Goal: Check status: Check status

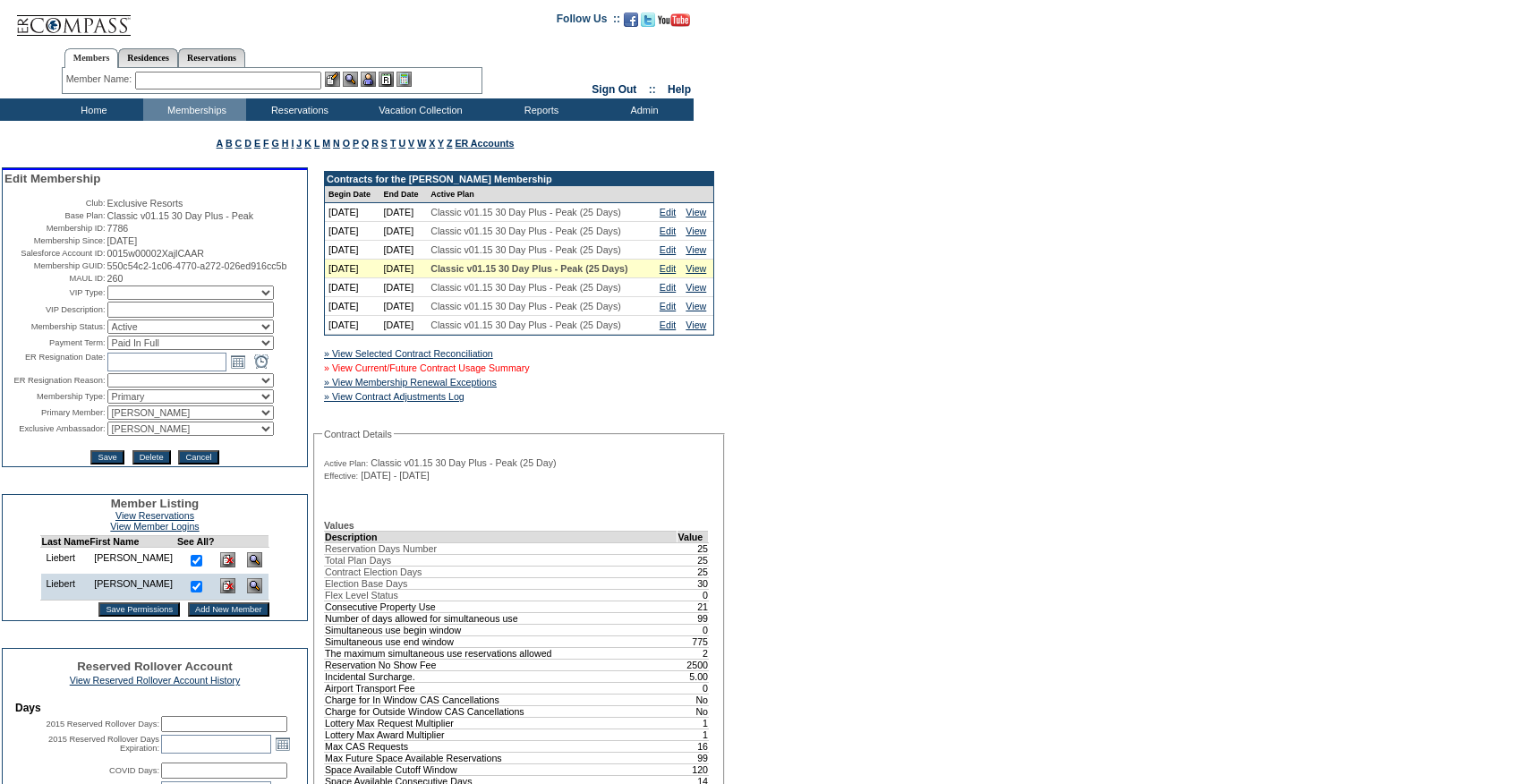
click at [475, 373] on link "» View Current/Future Contract Usage Summary" at bounding box center [427, 367] width 206 height 11
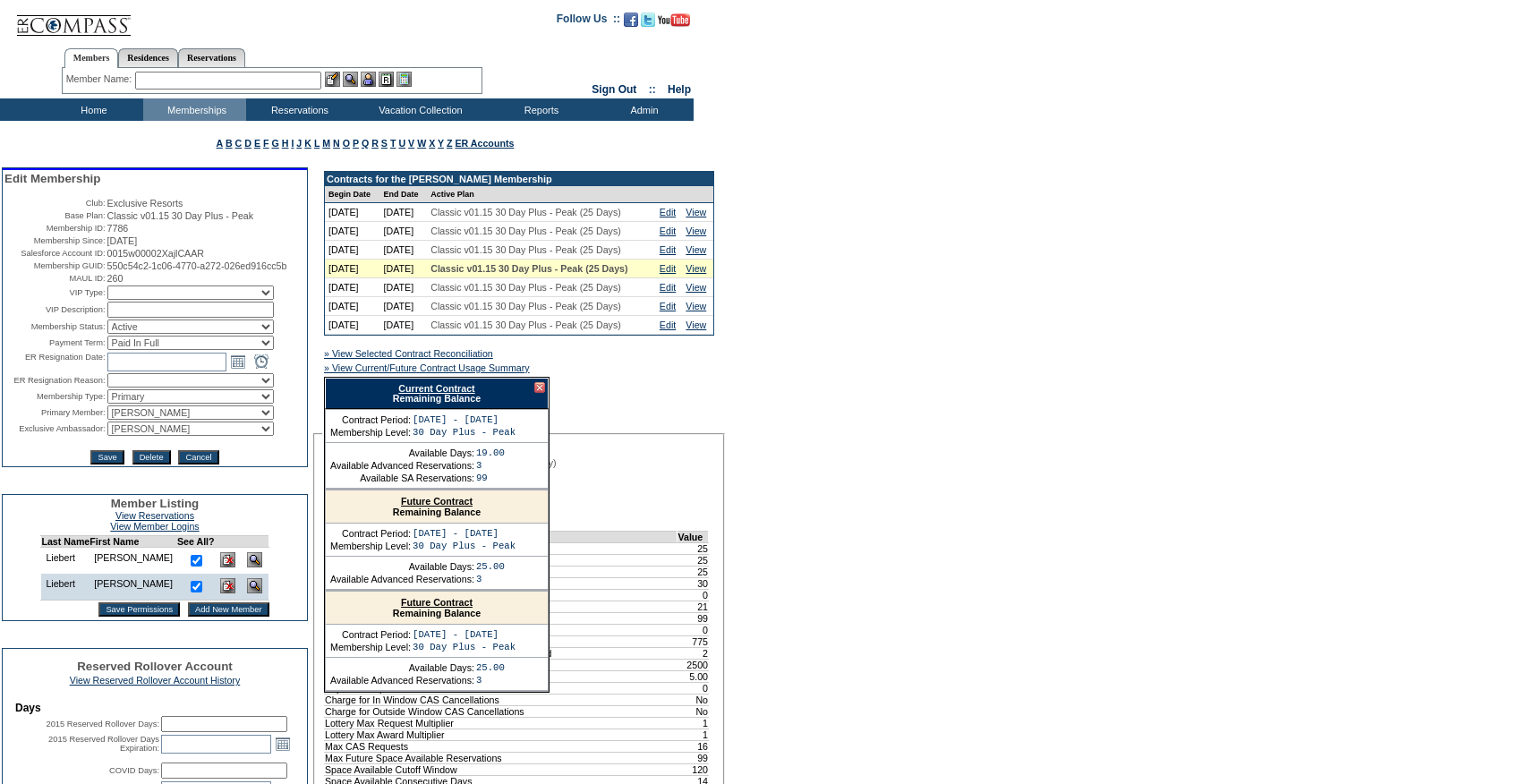
click at [418, 394] on link "Current Contract" at bounding box center [436, 388] width 76 height 11
click at [440, 139] on td "Residence Collection" at bounding box center [423, 133] width 140 height 18
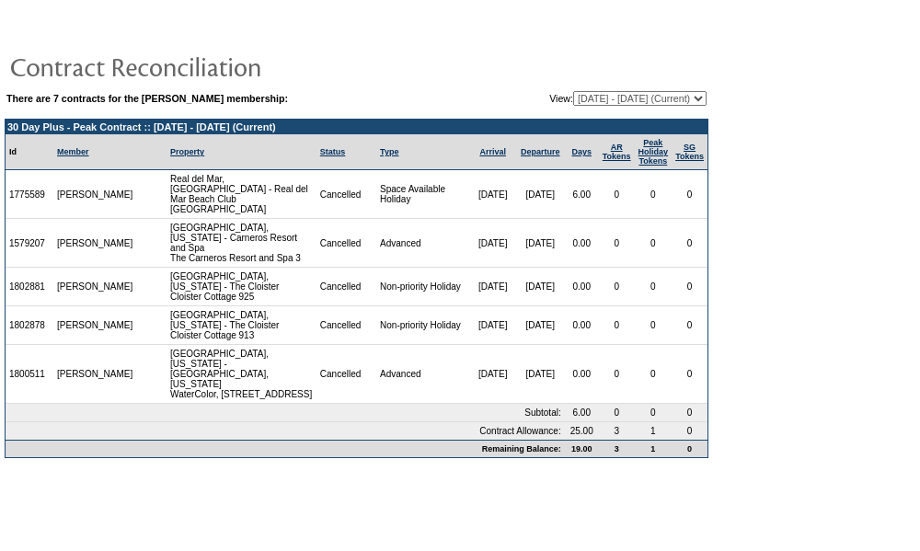
click at [589, 91] on select "11/15/21 - 05/31/23 06/01/23 - 05/31/24 06/01/24 - 05/31/25 06/01/25 - 05/31/26…" at bounding box center [639, 98] width 133 height 15
click at [573, 91] on select "11/15/21 - 05/31/23 06/01/23 - 05/31/24 06/01/24 - 05/31/25 06/01/25 - 05/31/26…" at bounding box center [639, 98] width 133 height 15
click at [586, 104] on select "11/15/21 - 05/31/23 06/01/23 - 05/31/24 06/01/24 - 05/31/25 06/01/25 - 05/31/26…" at bounding box center [639, 98] width 133 height 15
select select "136454"
click at [573, 91] on select "11/15/21 - 05/31/23 06/01/23 - 05/31/24 06/01/24 - 05/31/25 06/01/25 - 05/31/26…" at bounding box center [639, 98] width 133 height 15
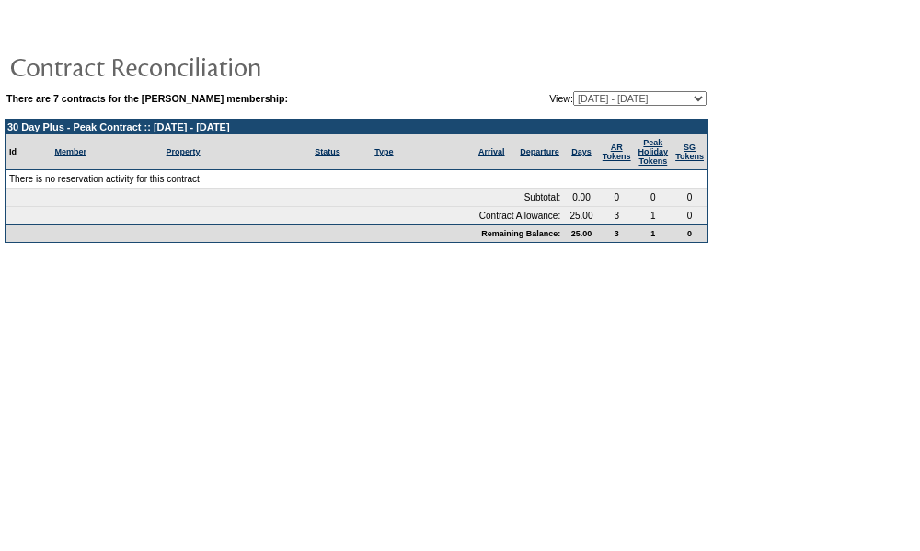
click at [623, 96] on select "11/15/21 - 05/31/23 06/01/23 - 05/31/24 06/01/24 - 05/31/25 06/01/25 - 05/31/26…" at bounding box center [639, 98] width 133 height 15
select select "146874"
click at [573, 91] on select "11/15/21 - 05/31/23 06/01/23 - 05/31/24 06/01/24 - 05/31/25 06/01/25 - 05/31/26…" at bounding box center [639, 98] width 133 height 15
